Goal: Information Seeking & Learning: Find specific fact

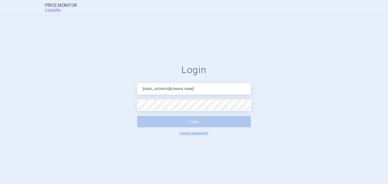
type input "[EMAIL_ADDRESS][DOMAIN_NAME]"
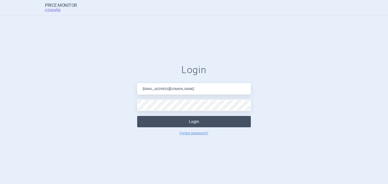
click at [199, 121] on button "Login" at bounding box center [194, 121] width 114 height 11
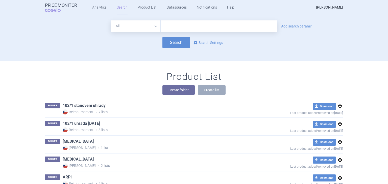
click at [172, 26] on input "text" at bounding box center [219, 25] width 117 height 11
click at [94, 8] on link "Analytics" at bounding box center [99, 7] width 14 height 15
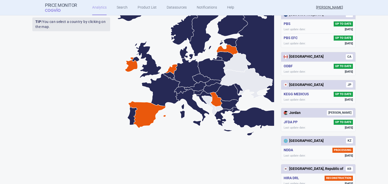
scroll to position [152, 0]
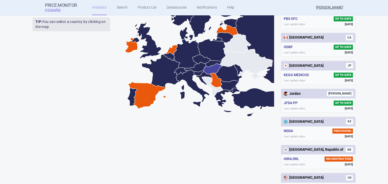
click at [207, 70] on icon at bounding box center [212, 69] width 19 height 11
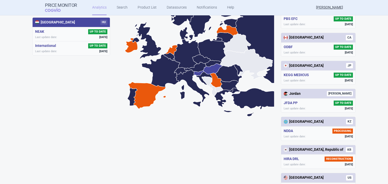
click at [196, 73] on icon at bounding box center [199, 74] width 10 height 6
click at [227, 86] on icon at bounding box center [230, 86] width 18 height 10
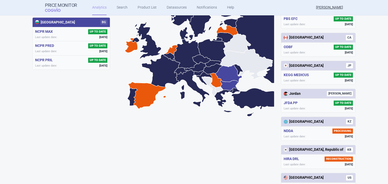
click at [230, 77] on icon at bounding box center [228, 73] width 27 height 17
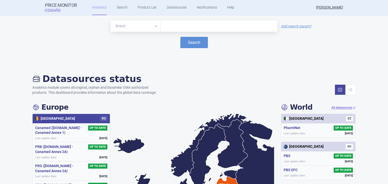
scroll to position [0, 0]
click at [123, 8] on link "Search" at bounding box center [122, 7] width 11 height 15
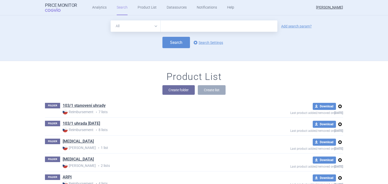
click at [155, 26] on select "All Brand Name ATC Company Active Substance Country Newer than" at bounding box center [136, 25] width 50 height 11
select select "brandName"
click at [111, 20] on select "All Brand Name ATC Company Active Substance Country Newer than" at bounding box center [136, 25] width 50 height 11
click at [170, 25] on input "text" at bounding box center [219, 25] width 117 height 11
type input "combair"
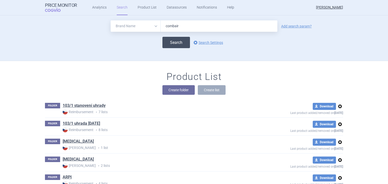
click at [173, 45] on button "Search" at bounding box center [176, 42] width 28 height 11
select select "brandName"
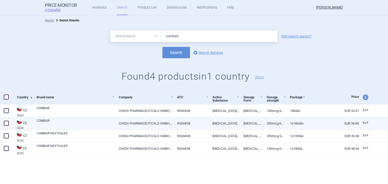
click at [354, 124] on link "EUR 36.80" at bounding box center [332, 123] width 53 height 12
select select "EUR"
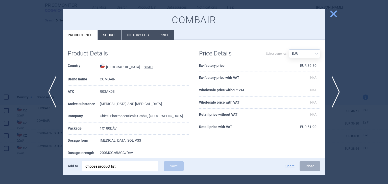
click at [113, 36] on li "Source" at bounding box center [109, 35] width 23 height 10
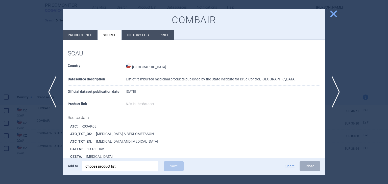
click at [161, 36] on li "Price" at bounding box center [164, 35] width 20 height 10
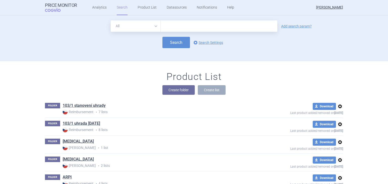
click at [172, 27] on input "text" at bounding box center [219, 25] width 117 height 11
type input "iveta"
drag, startPoint x: 172, startPoint y: 27, endPoint x: 156, endPoint y: 29, distance: 16.0
click at [156, 29] on div "All Brand Name ATC Company Active Substance Country Newer than iveta" at bounding box center [194, 25] width 167 height 11
type input "combair"
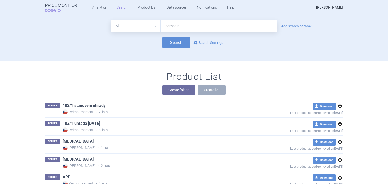
click button "Search" at bounding box center [176, 42] width 28 height 11
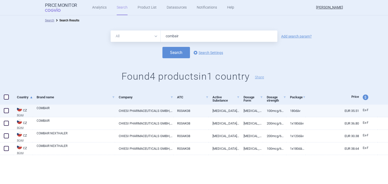
click at [20, 110] on img at bounding box center [19, 109] width 5 height 5
select select "EUR"
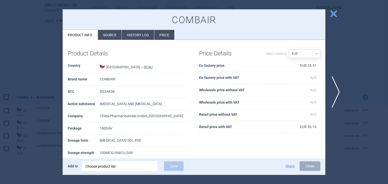
click at [105, 66] on img at bounding box center [102, 65] width 5 height 5
click at [108, 37] on li "Source" at bounding box center [109, 35] width 23 height 10
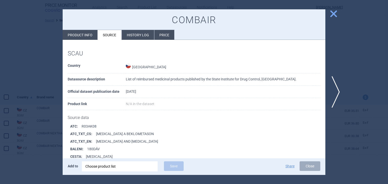
click at [77, 36] on li "Product info" at bounding box center [80, 35] width 35 height 10
select select "EUR"
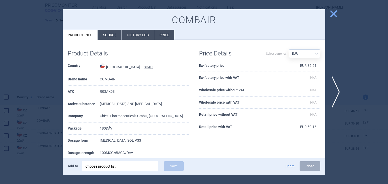
click at [333, 14] on span "close" at bounding box center [333, 13] width 9 height 9
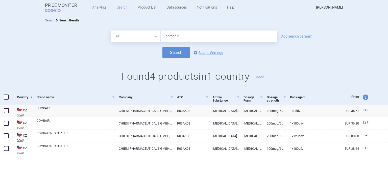
drag, startPoint x: 182, startPoint y: 35, endPoint x: 162, endPoint y: 38, distance: 20.2
click at [162, 38] on input "combair" at bounding box center [219, 36] width 117 height 11
type input "vivaire"
click at [162, 47] on button "Search" at bounding box center [176, 52] width 28 height 11
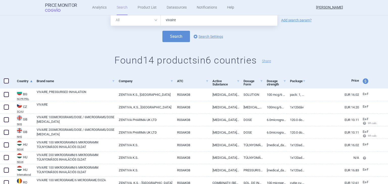
scroll to position [25, 0]
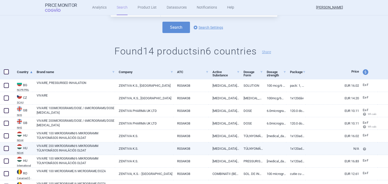
click at [19, 148] on img at bounding box center [19, 147] width 5 height 5
select select "EUR"
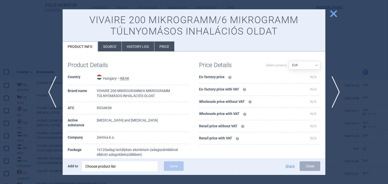
click at [333, 14] on span "close" at bounding box center [333, 13] width 9 height 9
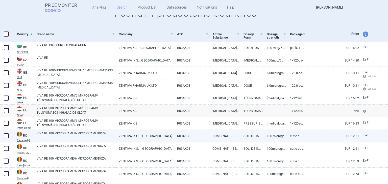
scroll to position [38, 0]
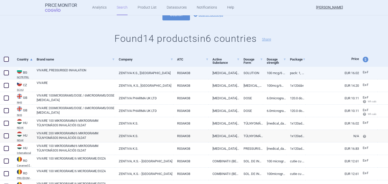
click at [19, 71] on img at bounding box center [19, 71] width 5 height 5
select select "EUR"
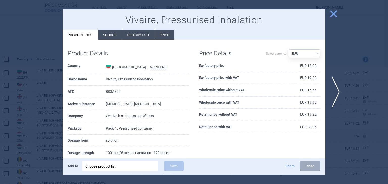
click at [334, 14] on span "close" at bounding box center [333, 13] width 9 height 9
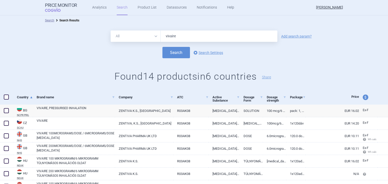
drag, startPoint x: 178, startPoint y: 37, endPoint x: 162, endPoint y: 35, distance: 15.5
click at [162, 35] on input "vivaire" at bounding box center [219, 36] width 117 height 11
type input "[MEDICAL_DATA]"
click at [162, 47] on button "Search" at bounding box center [176, 52] width 28 height 11
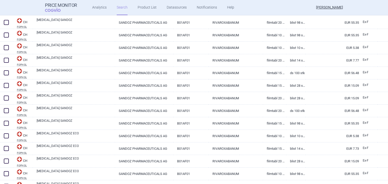
scroll to position [1200, 0]
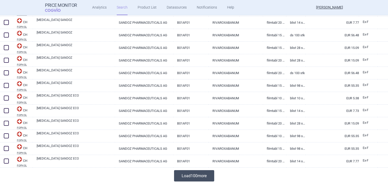
click at [196, 175] on button "Load 100 more" at bounding box center [194, 176] width 40 height 11
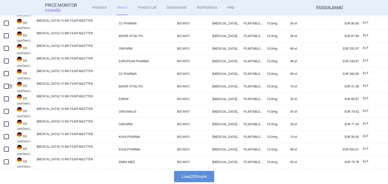
scroll to position [2463, 0]
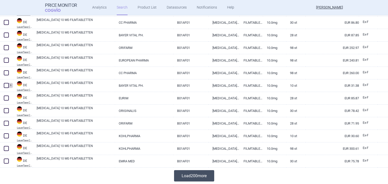
click at [208, 176] on button "Load 200 more" at bounding box center [194, 176] width 40 height 11
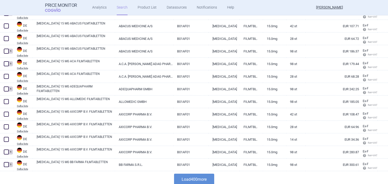
scroll to position [4990, 0]
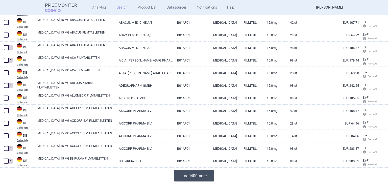
click at [190, 173] on button "Load 400 more" at bounding box center [194, 176] width 40 height 11
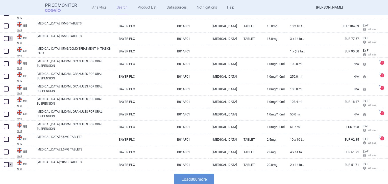
scroll to position [10042, 0]
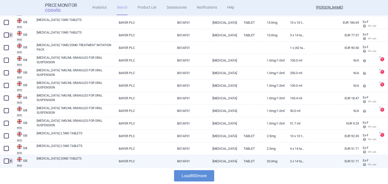
click at [19, 159] on img at bounding box center [19, 159] width 5 height 5
select select "EUR"
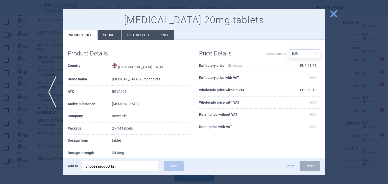
click at [333, 14] on span "close" at bounding box center [333, 13] width 9 height 9
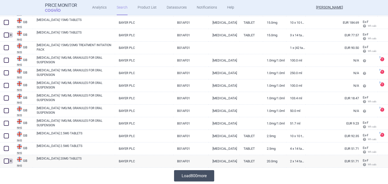
click at [190, 175] on button "Load 800 more" at bounding box center [194, 176] width 40 height 11
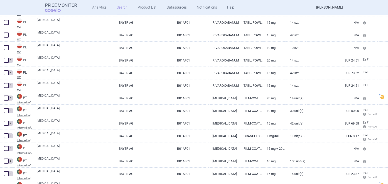
scroll to position [15651, 0]
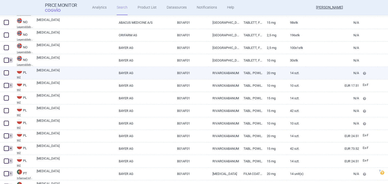
drag, startPoint x: 22, startPoint y: 71, endPoint x: 18, endPoint y: 73, distance: 4.5
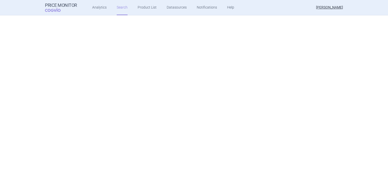
scroll to position [0, 0]
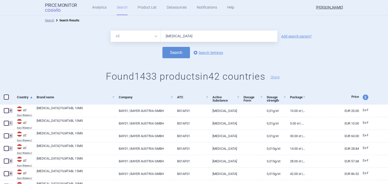
drag, startPoint x: 208, startPoint y: 37, endPoint x: 161, endPoint y: 37, distance: 46.2
click at [161, 37] on input "[MEDICAL_DATA]" at bounding box center [219, 36] width 117 height 11
click at [106, 62] on div "All Brand Name ATC Company Active Substance Country Newer than Add search param…" at bounding box center [194, 58] width 388 height 65
click at [167, 37] on input "text" at bounding box center [219, 36] width 117 height 11
click at [83, 57] on div "Search options Search Settings" at bounding box center [194, 52] width 388 height 11
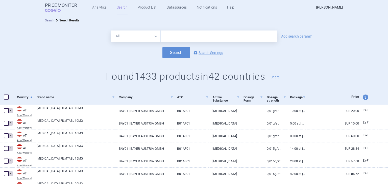
scroll to position [25, 0]
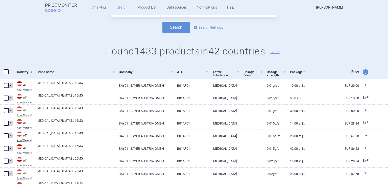
click at [32, 72] on span at bounding box center [31, 72] width 2 height 2
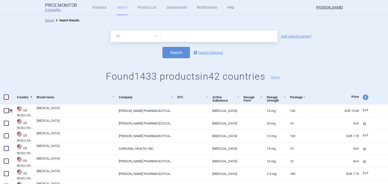
click at [31, 98] on span at bounding box center [31, 98] width 2 height 2
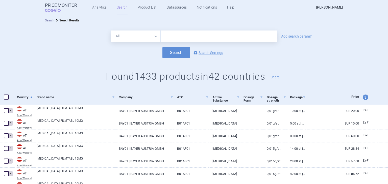
click at [171, 35] on input "text" at bounding box center [219, 36] width 117 height 11
click at [175, 7] on link "Datasources" at bounding box center [177, 7] width 20 height 15
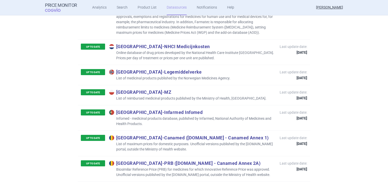
scroll to position [1389, 0]
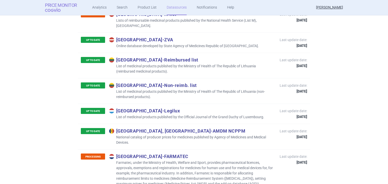
click at [53, 11] on span "COGVIO" at bounding box center [56, 10] width 23 height 4
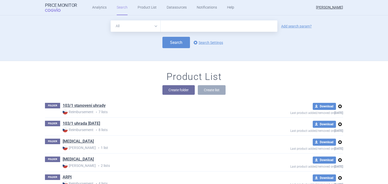
click at [168, 27] on input "text" at bounding box center [219, 25] width 117 height 11
